Goal: Book appointment/travel/reservation

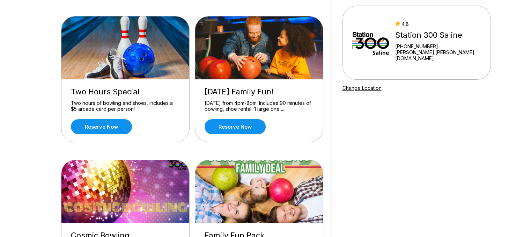
scroll to position [51, 0]
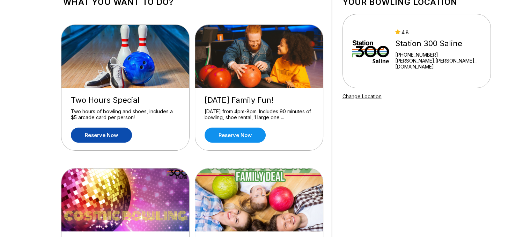
click at [102, 138] on link "Reserve now" at bounding box center [101, 135] width 61 height 15
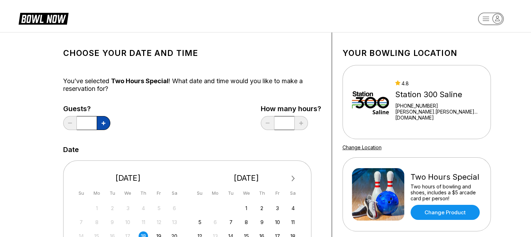
click at [107, 123] on button at bounding box center [104, 123] width 14 height 14
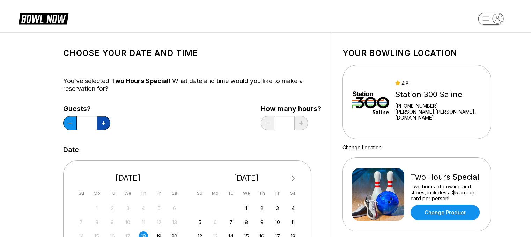
click at [107, 123] on button at bounding box center [104, 123] width 14 height 14
type input "*"
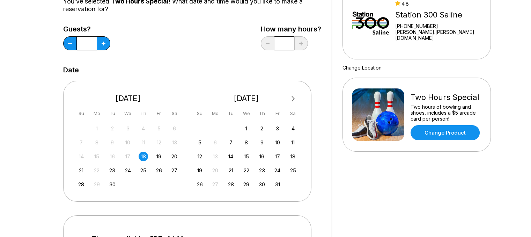
click at [140, 156] on div "18" at bounding box center [143, 156] width 9 height 9
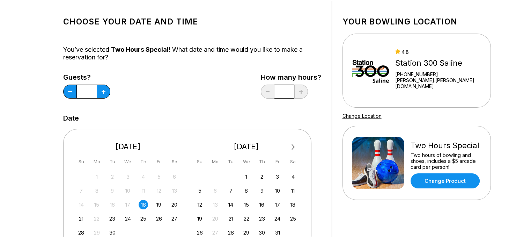
scroll to position [12, 0]
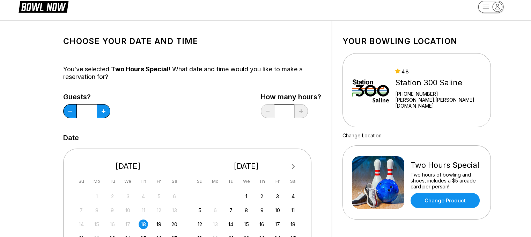
click at [217, 74] on div "You’ve selected Two Hours Special ! What date and time would you like to make a…" at bounding box center [192, 72] width 258 height 15
